Goal: Navigation & Orientation: Find specific page/section

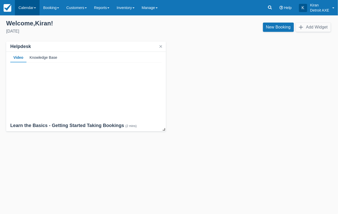
click at [35, 8] on link "Calendar" at bounding box center [27, 7] width 25 height 15
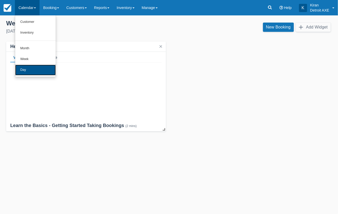
click at [28, 67] on link "Day" at bounding box center [35, 70] width 41 height 11
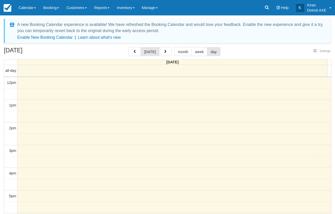
select select
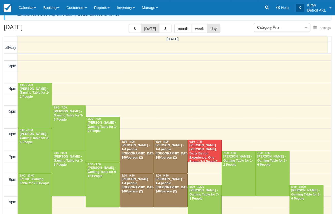
scroll to position [50, 0]
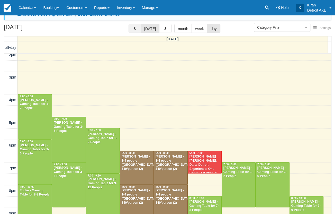
click at [137, 29] on span "button" at bounding box center [135, 29] width 4 height 4
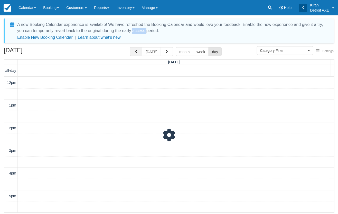
click at [137, 29] on div "A new Booking Calendar experience is available! We have refreshed the Booking C…" at bounding box center [172, 28] width 311 height 12
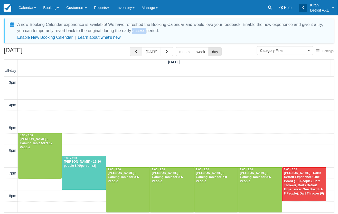
click at [138, 48] on button "button" at bounding box center [136, 51] width 12 height 9
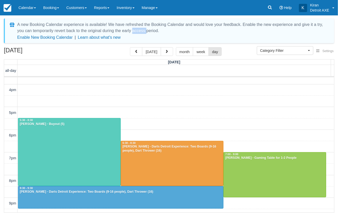
scroll to position [92, 0]
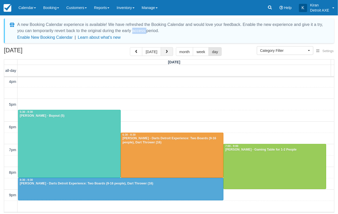
click at [166, 52] on span "button" at bounding box center [167, 52] width 4 height 4
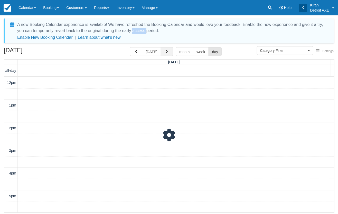
scroll to position [68, 0]
